Goal: Task Accomplishment & Management: Manage account settings

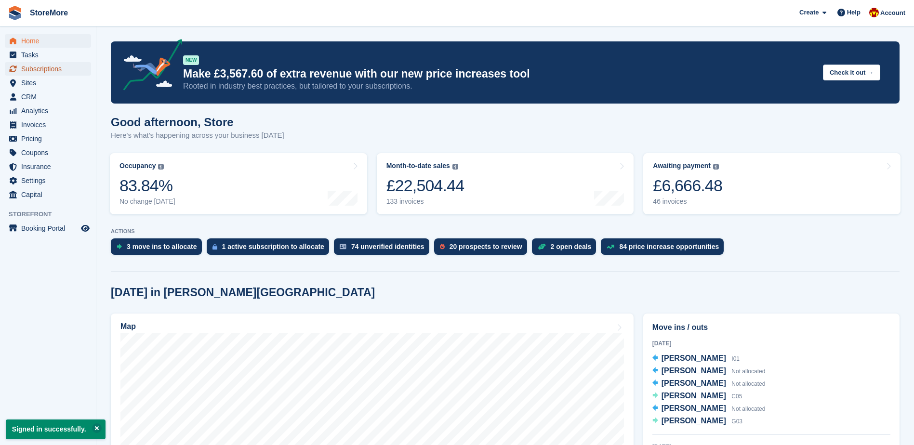
click at [51, 72] on span "Subscriptions" at bounding box center [50, 68] width 58 height 13
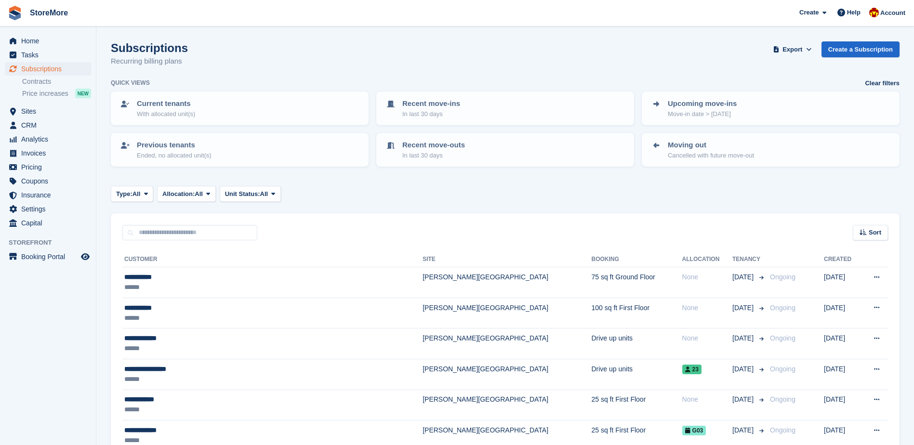
click at [201, 237] on input "text" at bounding box center [189, 233] width 135 height 16
type input "*****"
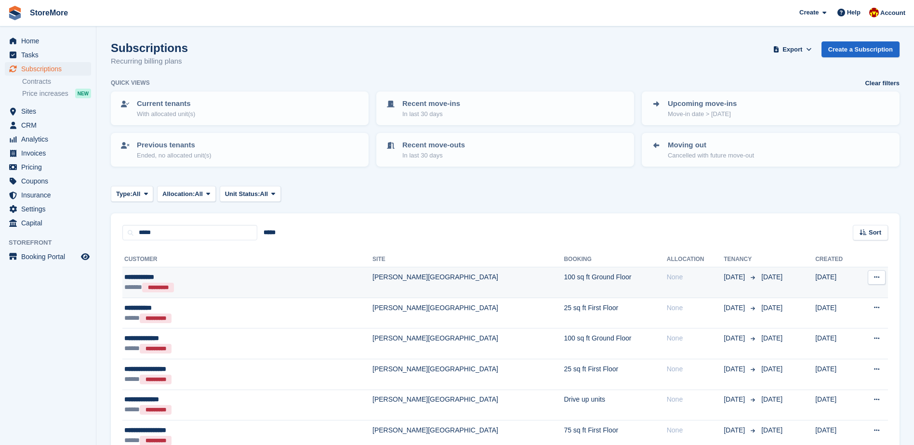
click at [199, 289] on div "****** *********" at bounding box center [205, 287] width 162 height 10
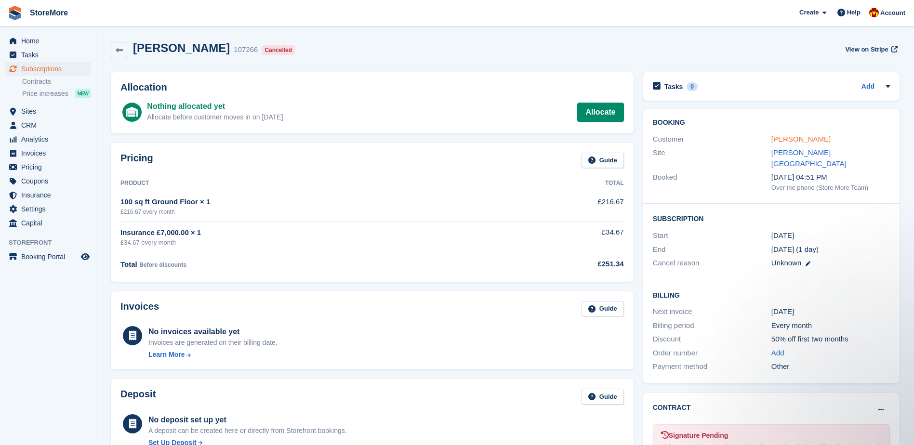
click at [781, 140] on link "[PERSON_NAME]" at bounding box center [800, 139] width 59 height 8
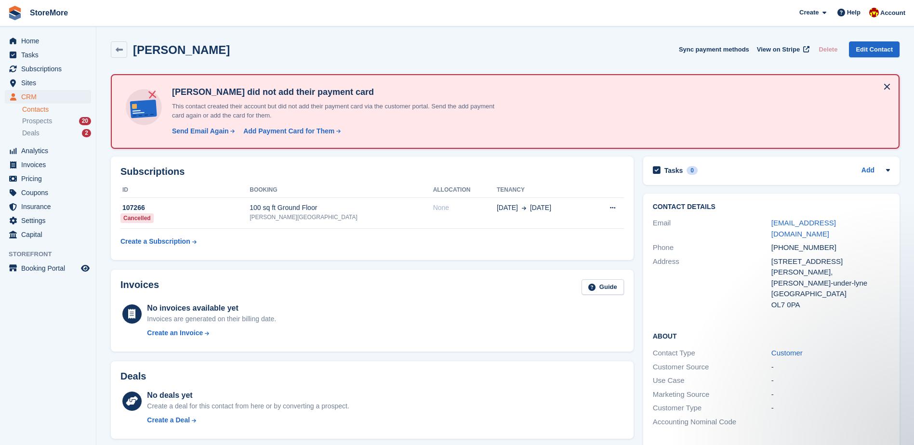
click at [526, 404] on div "No deals yet Create a deal for this contact from here or by converting a prospe…" at bounding box center [385, 410] width 477 height 40
click at [60, 40] on span "Home" at bounding box center [50, 40] width 58 height 13
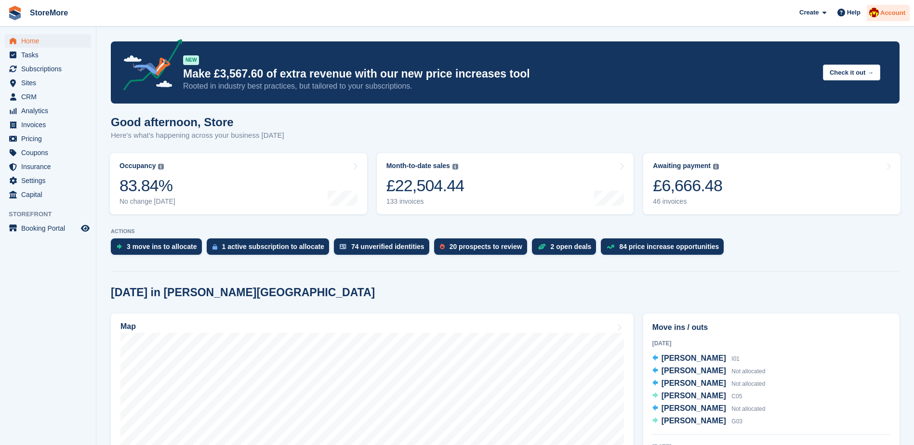
click at [899, 10] on span "Account" at bounding box center [892, 13] width 25 height 10
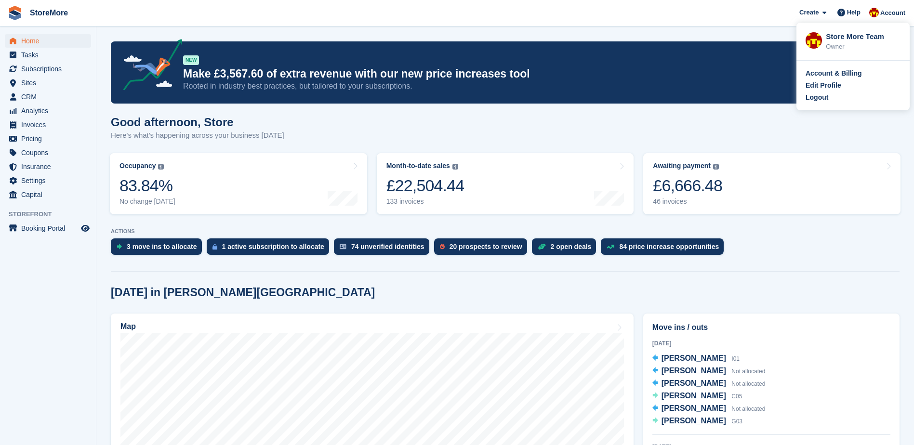
click at [817, 103] on div "Account & Billing Edit Profile Logout" at bounding box center [852, 86] width 113 height 50
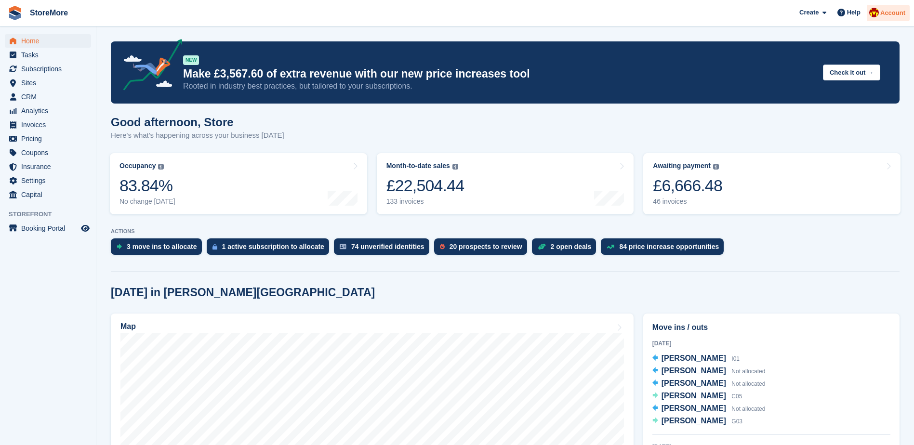
click at [895, 10] on span "Account" at bounding box center [892, 13] width 25 height 10
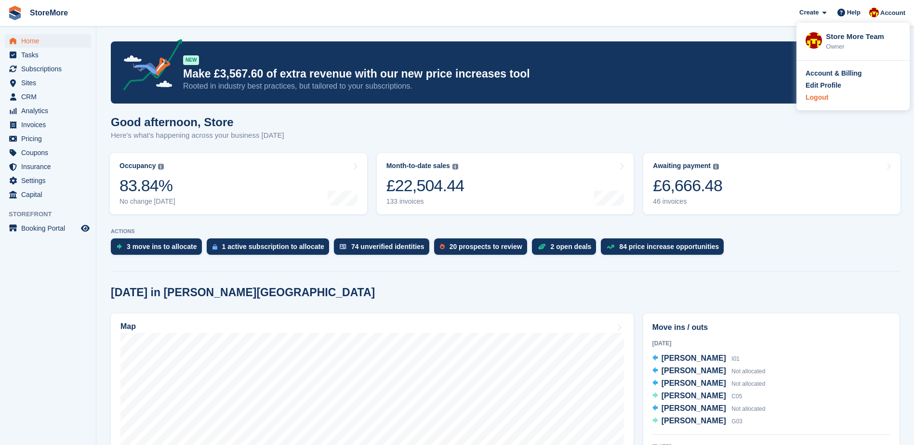
click at [807, 94] on div "Logout" at bounding box center [817, 98] width 23 height 10
